Goal: Communication & Community: Answer question/provide support

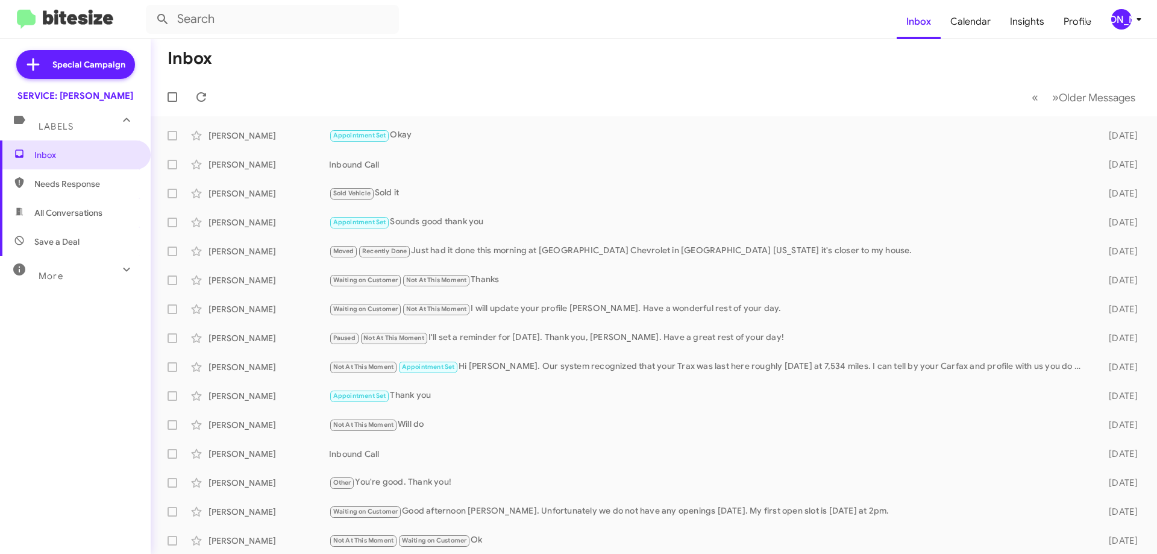
click at [84, 208] on span "All Conversations" at bounding box center [68, 213] width 68 height 12
type input "in:all-conversations"
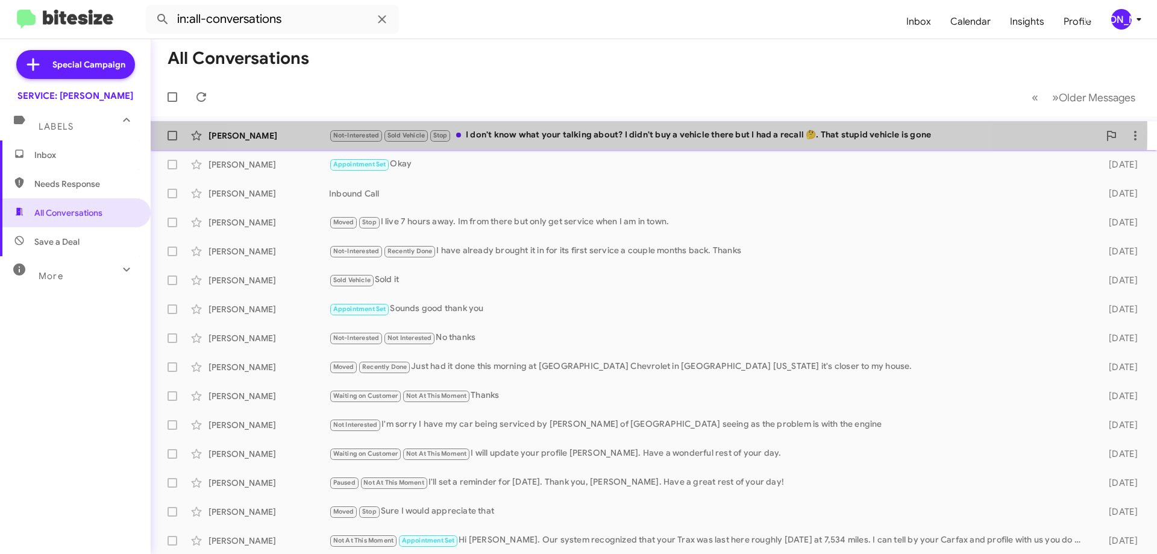
click at [610, 132] on div "Not-Interested Sold Vehicle Stop I don't know what your talking about? I didn't…" at bounding box center [714, 135] width 770 height 14
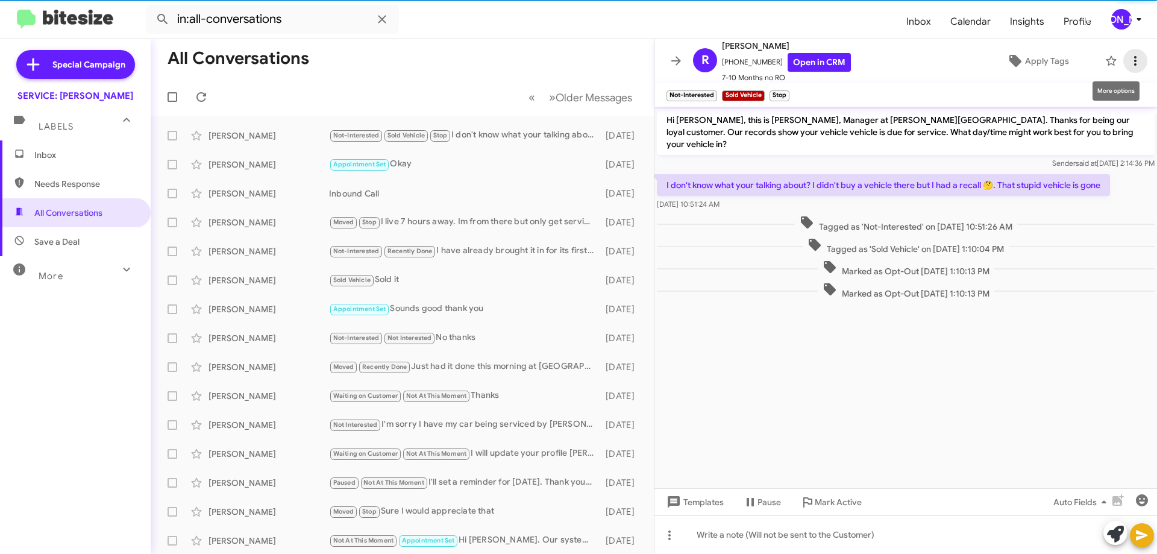
click at [1128, 57] on icon at bounding box center [1135, 61] width 14 height 14
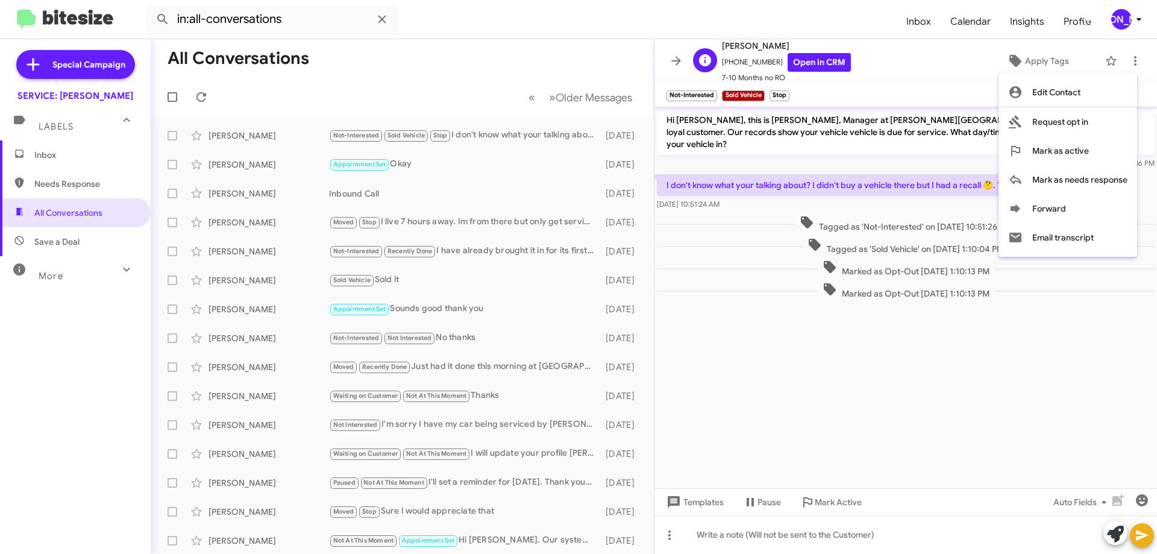
drag, startPoint x: 904, startPoint y: 75, endPoint x: 896, endPoint y: 77, distance: 8.0
click at [902, 75] on div at bounding box center [578, 277] width 1157 height 554
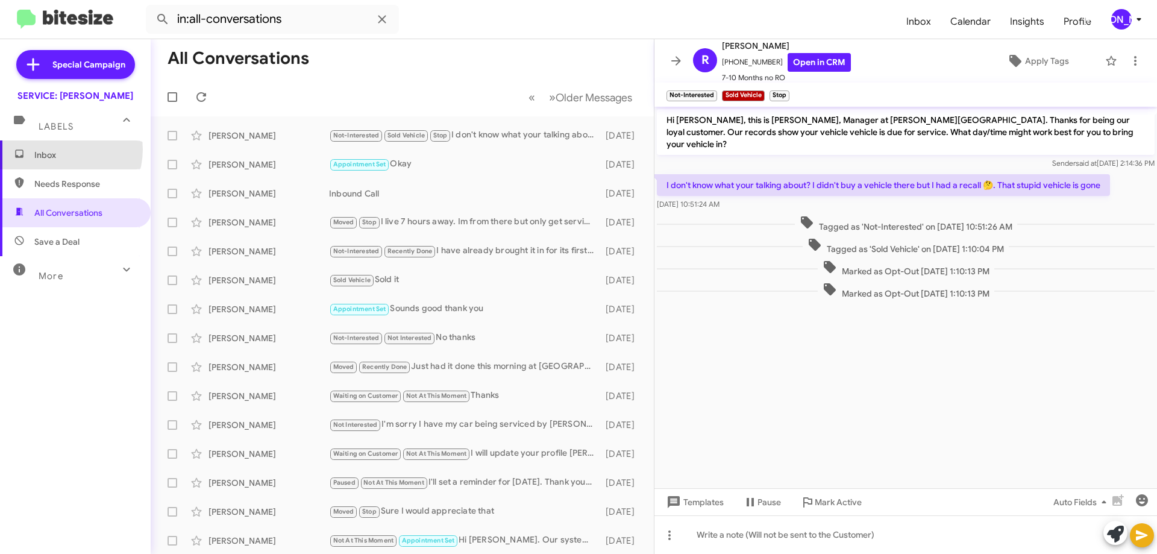
click at [60, 149] on span "Inbox" at bounding box center [85, 155] width 102 height 12
